Goal: Information Seeking & Learning: Find specific fact

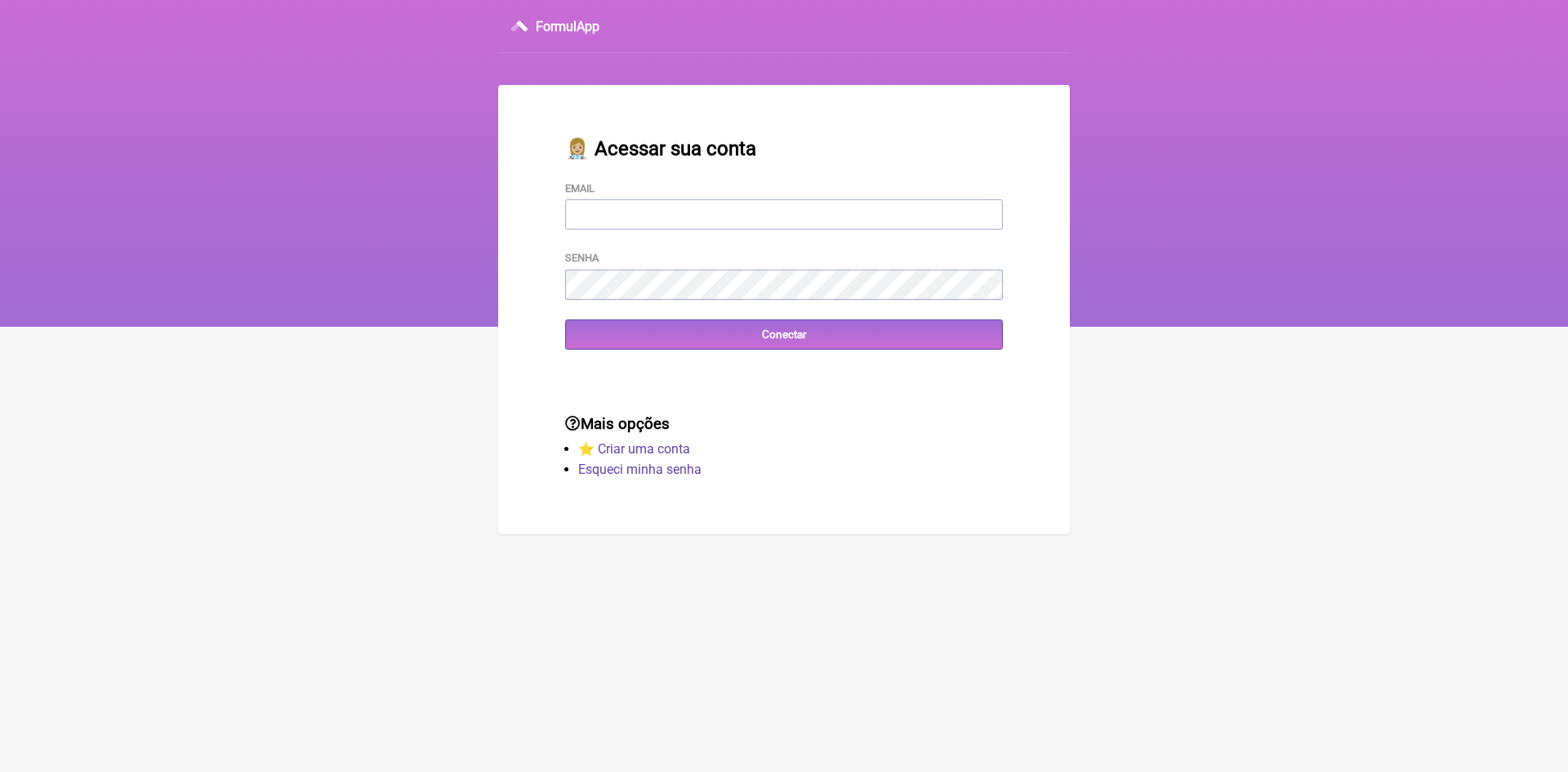
click at [651, 213] on input "Email" at bounding box center [784, 214] width 438 height 30
type input "[EMAIL_ADDRESS][DOMAIN_NAME]"
click at [626, 337] on input "Conectar" at bounding box center [784, 334] width 438 height 30
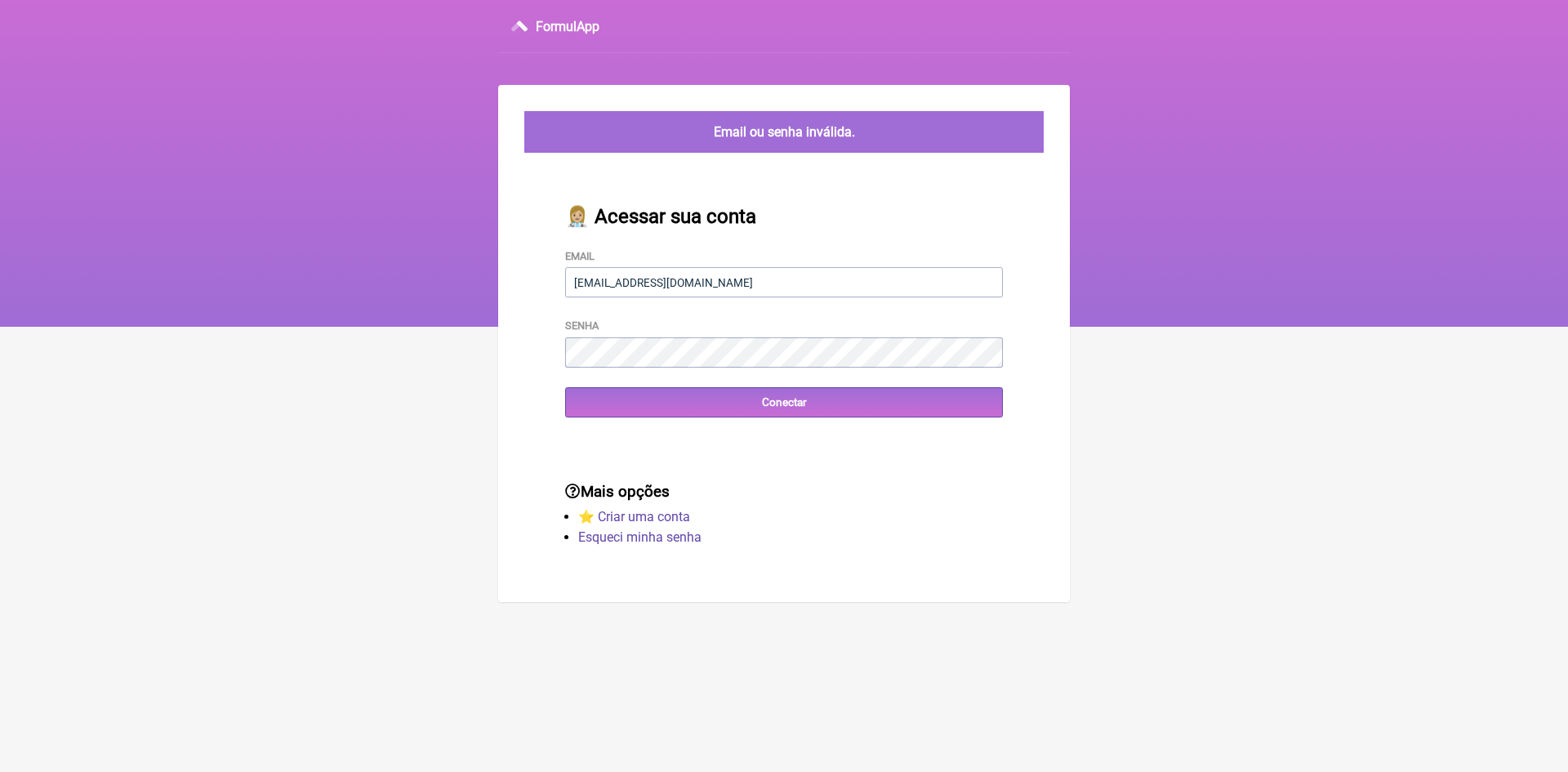
click at [607, 456] on div "Mais opções ⭐️ Criar uma conta Esqueci minha senha" at bounding box center [784, 515] width 490 height 119
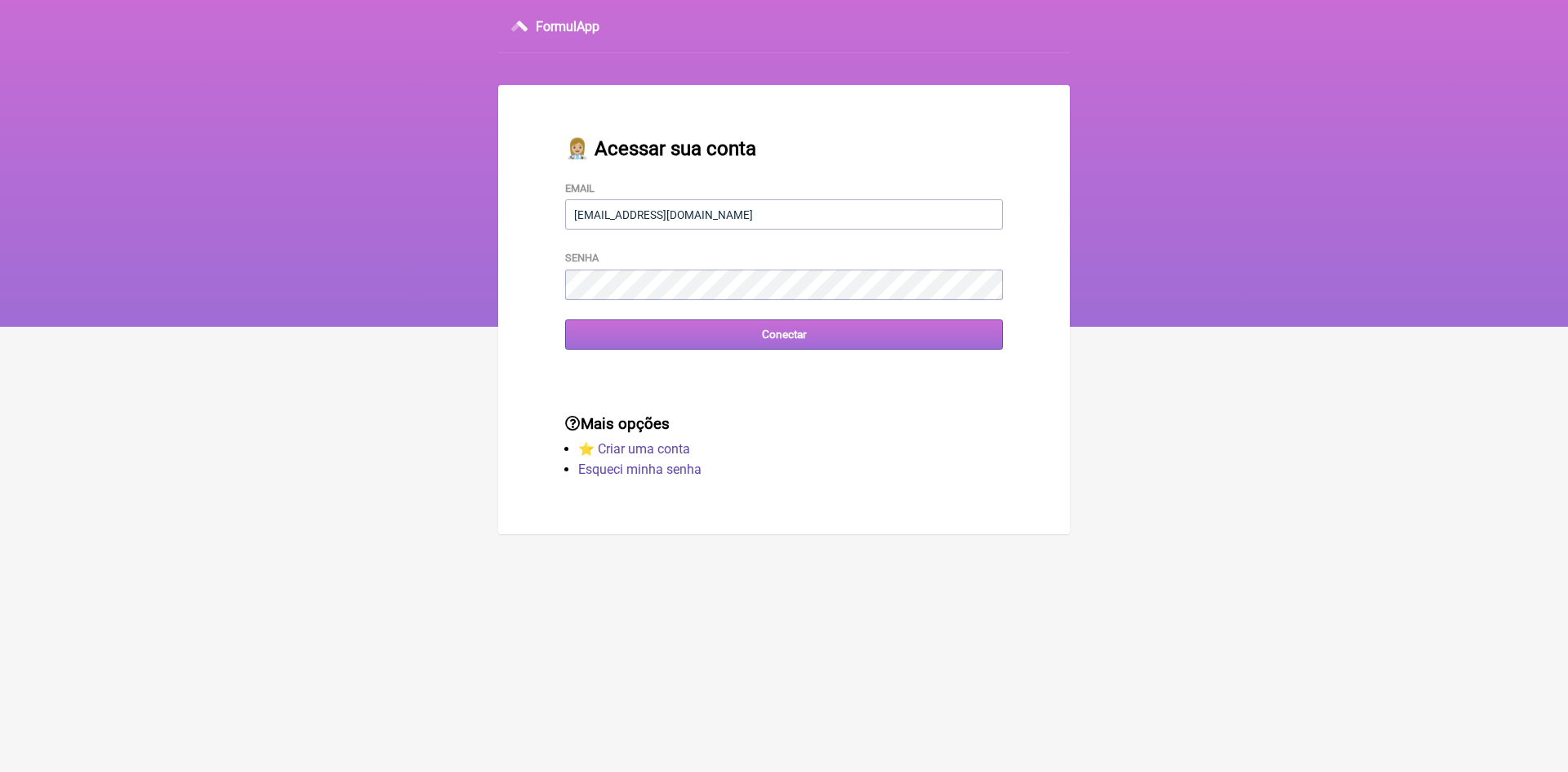
click at [699, 337] on input "Conectar" at bounding box center [784, 334] width 438 height 30
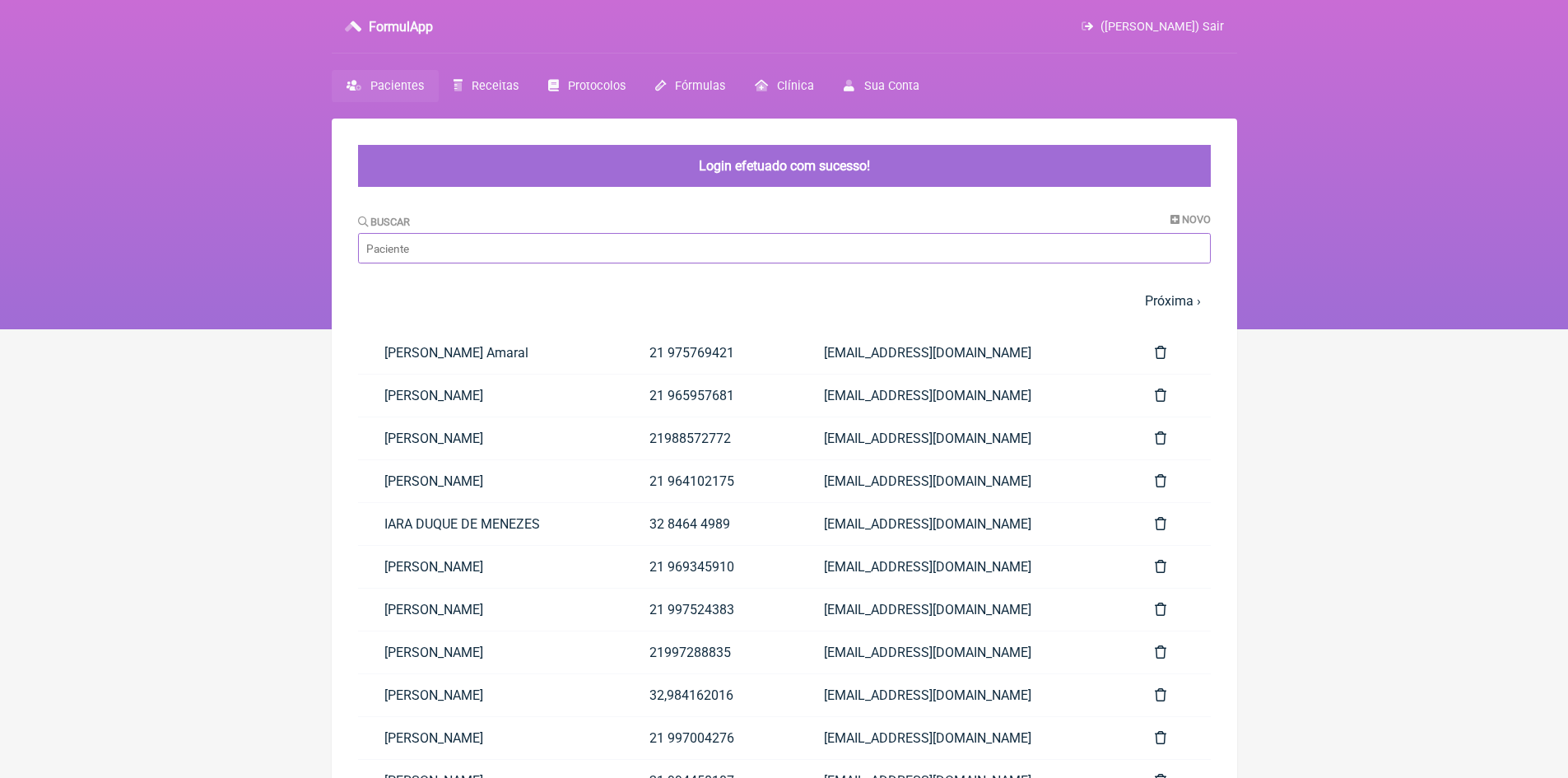
click at [481, 243] on input "Buscar" at bounding box center [784, 248] width 853 height 30
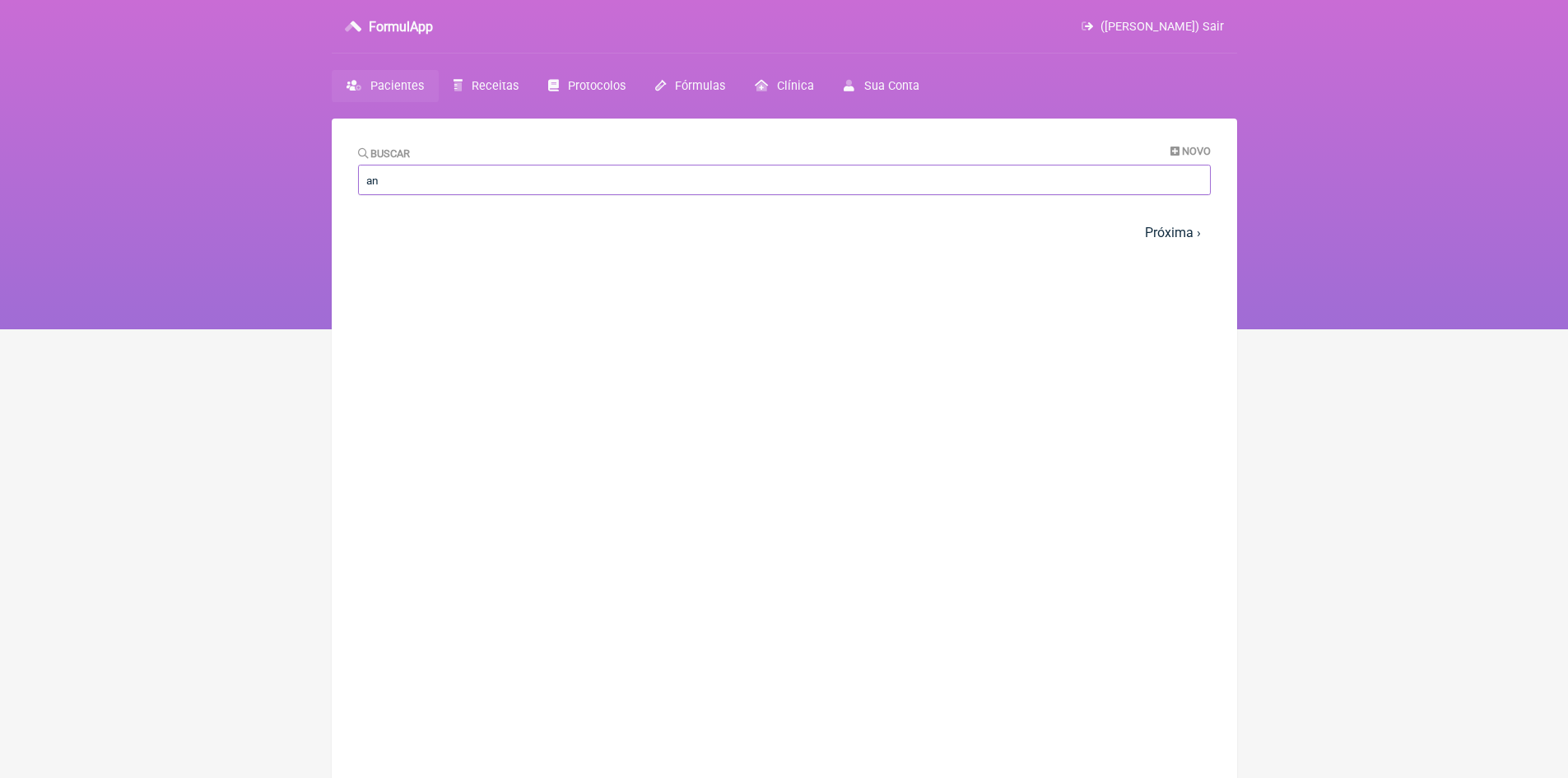
type input "a"
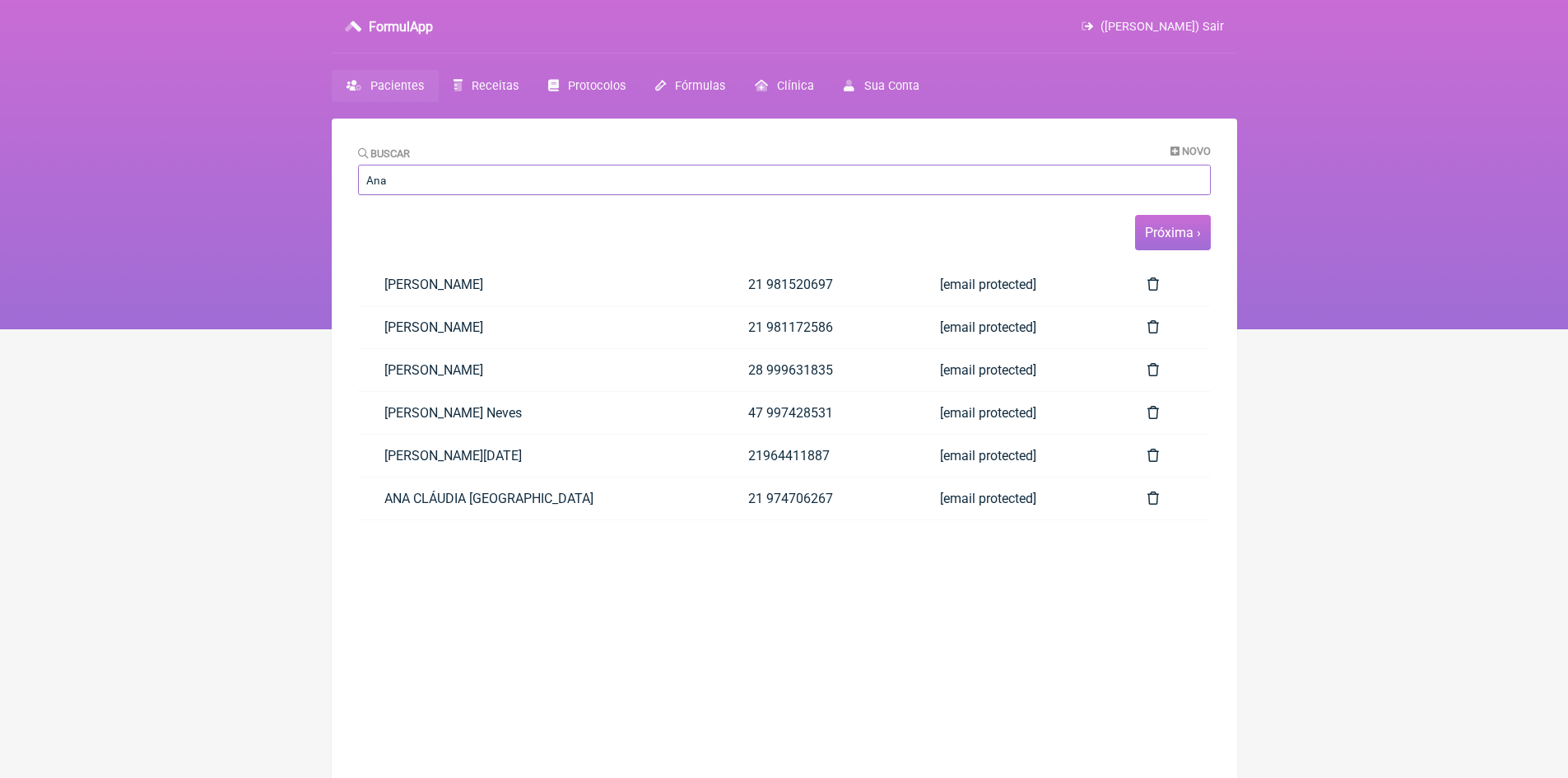
type input "Ana"
click at [1178, 232] on link "Próxima ›" at bounding box center [1172, 232] width 56 height 16
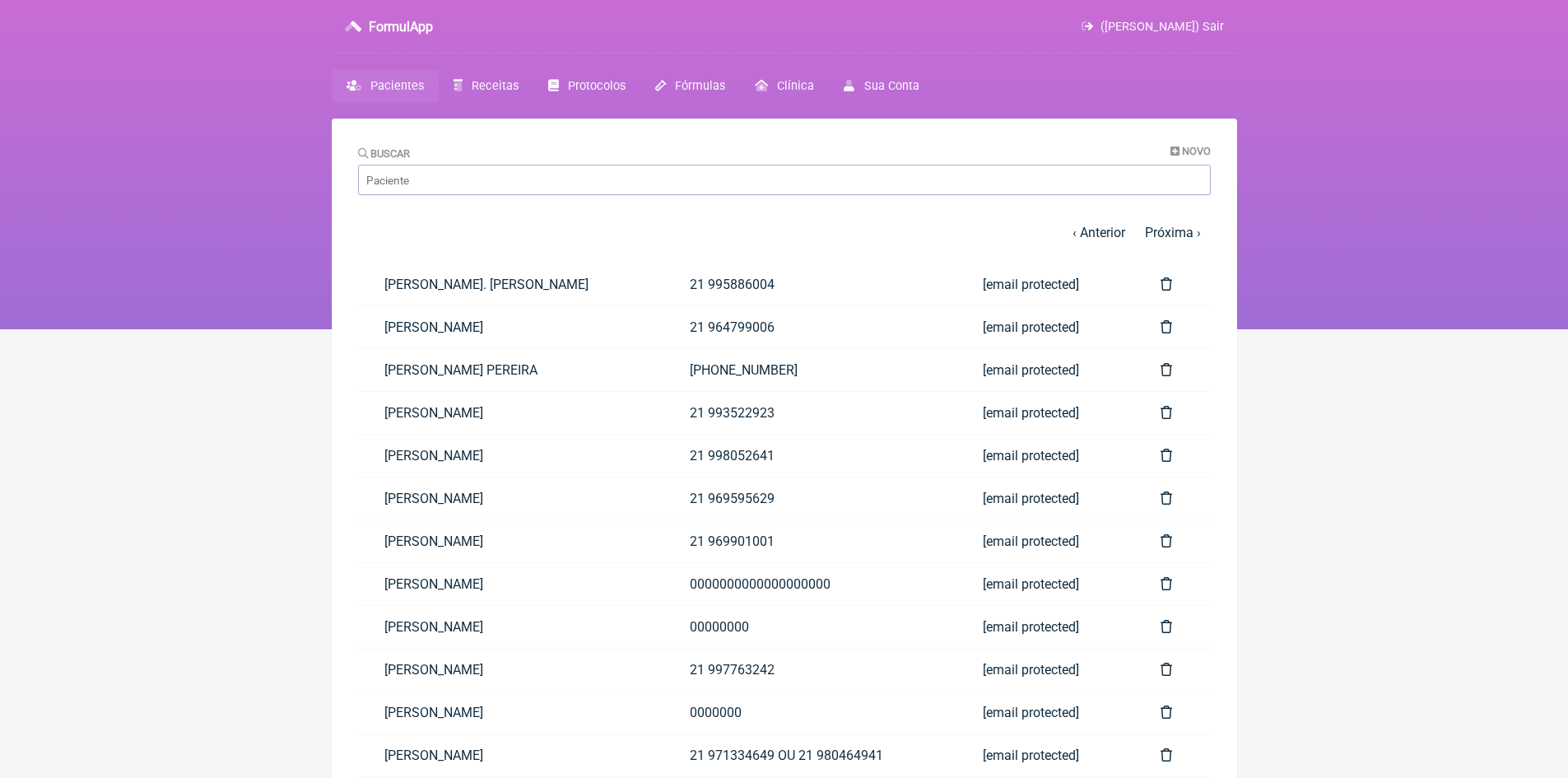
click at [1214, 23] on span "(VINICIUS VIEIRA PASCHOAL) Sair" at bounding box center [1161, 27] width 124 height 14
